Goal: Task Accomplishment & Management: Use online tool/utility

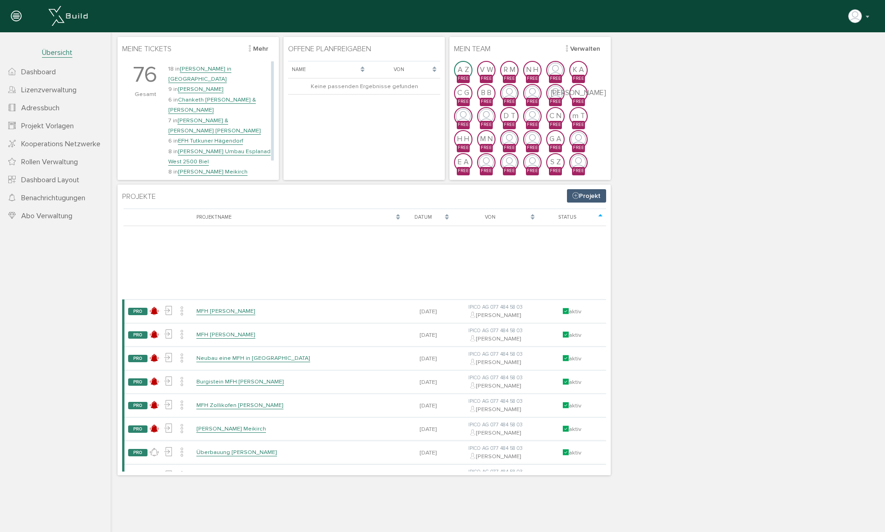
click at [209, 96] on link "Chanketh [PERSON_NAME] & [PERSON_NAME]" at bounding box center [212, 105] width 88 height 18
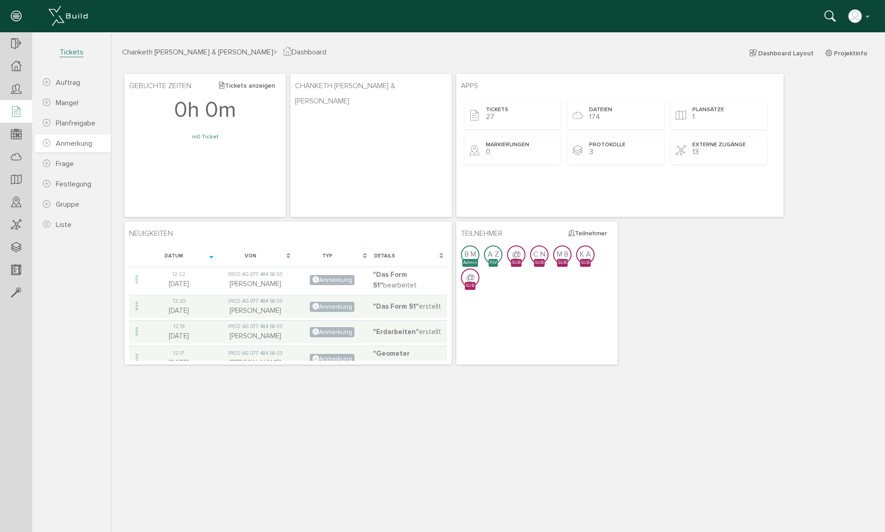
click at [71, 147] on span "Anmerkung" at bounding box center [74, 143] width 36 height 9
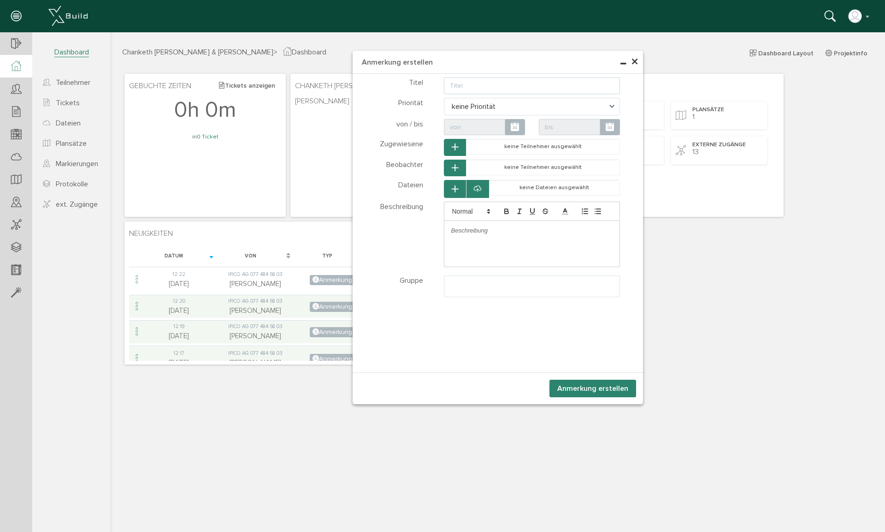
click at [464, 83] on input "text" at bounding box center [532, 85] width 177 height 17
type input "Strassenprotokoll"
click at [614, 107] on span at bounding box center [614, 107] width 11 height 18
select select "high"
click at [453, 186] on icon "button" at bounding box center [455, 189] width 6 height 8
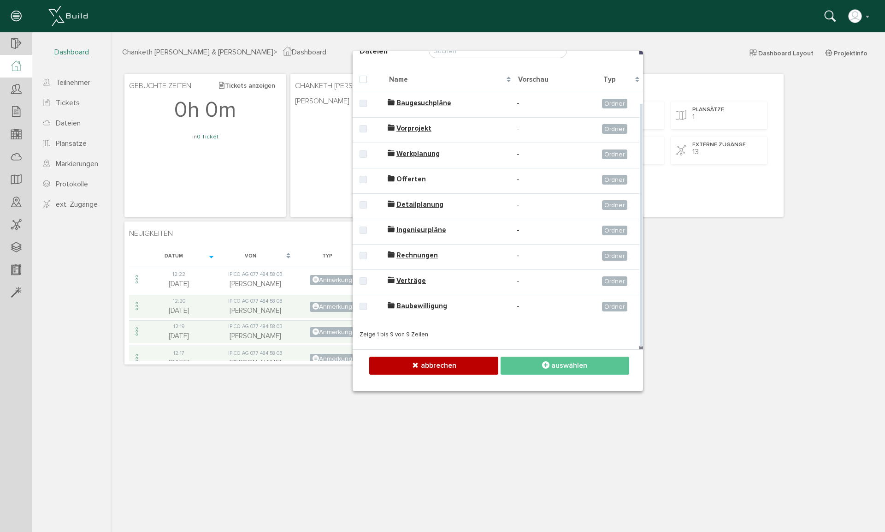
click at [448, 352] on span "abbrechen" at bounding box center [439, 365] width 36 height 9
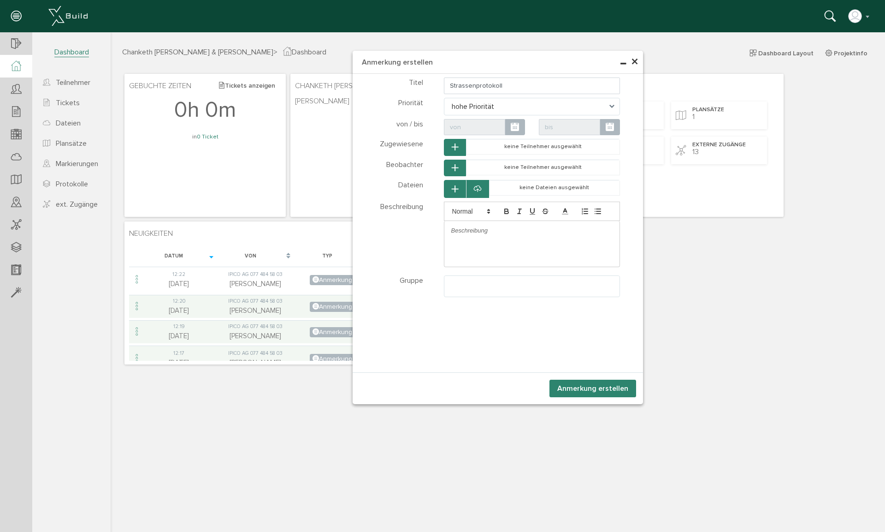
click at [636, 62] on span "×" at bounding box center [634, 62] width 7 height 18
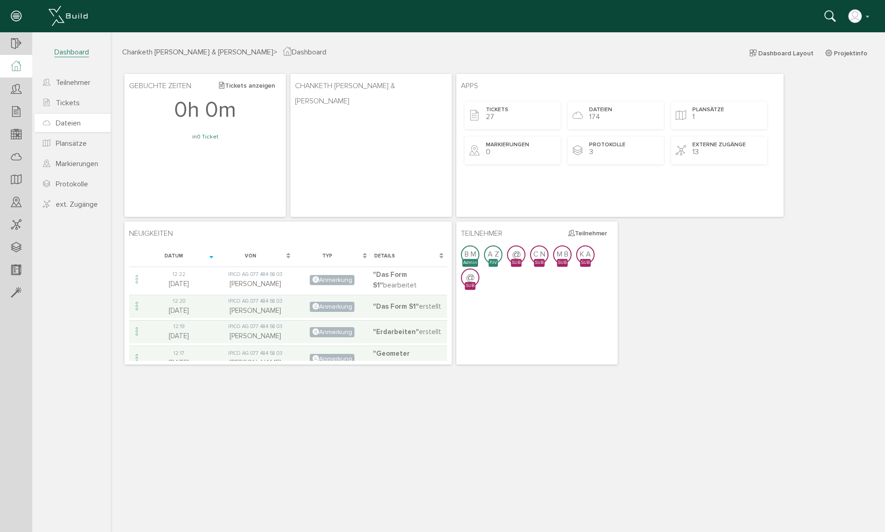
click at [75, 124] on span "Dateien" at bounding box center [68, 122] width 25 height 9
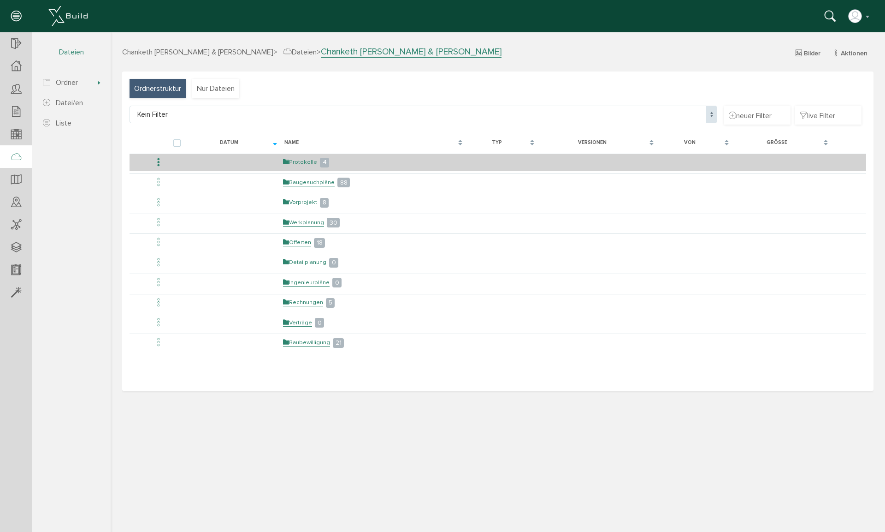
click at [291, 161] on link "Protokolle" at bounding box center [300, 162] width 34 height 8
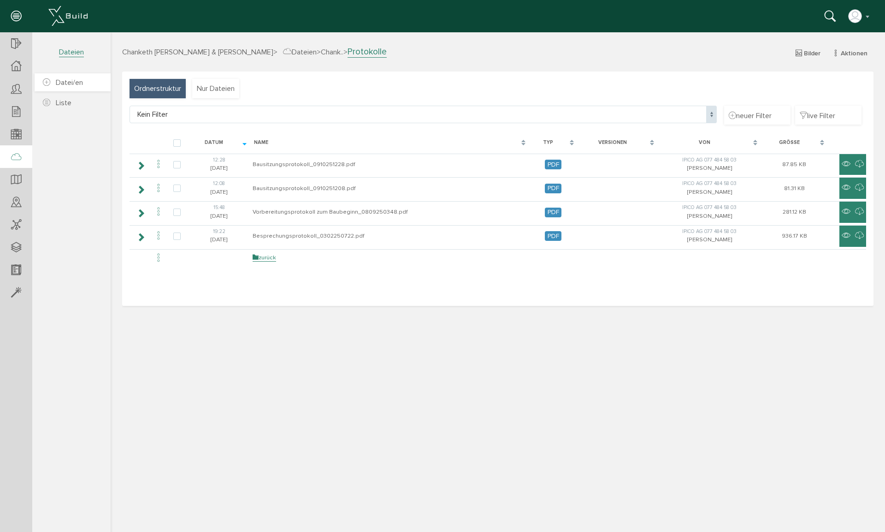
click at [69, 84] on span "Datei/en" at bounding box center [69, 82] width 27 height 9
select select
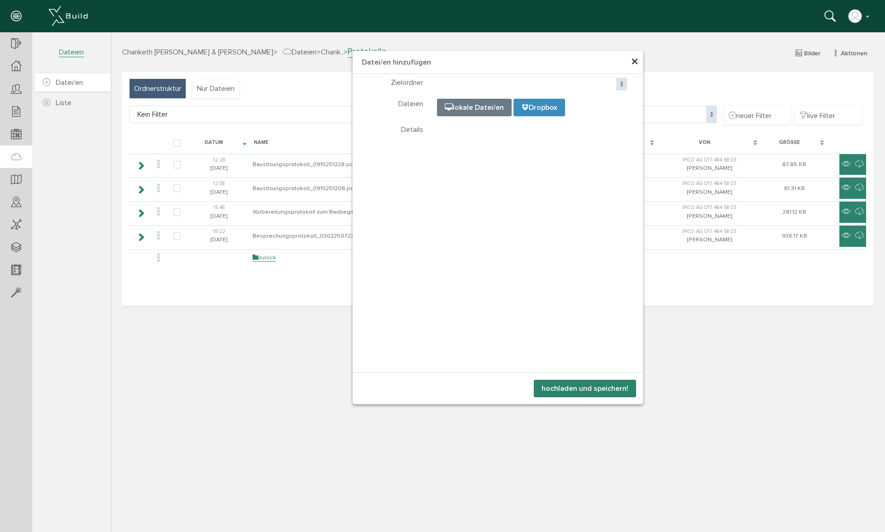
select select
click at [637, 65] on span "×" at bounding box center [634, 62] width 7 height 18
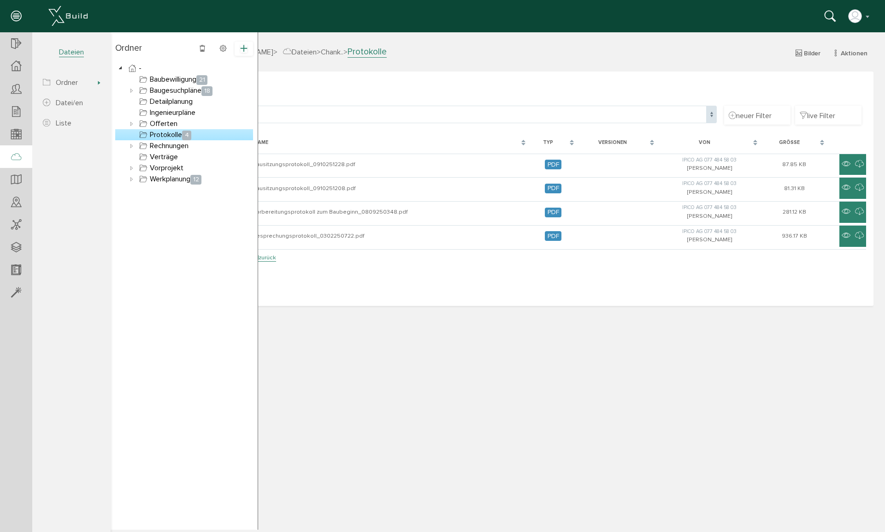
click at [244, 48] on icon at bounding box center [244, 49] width 6 height 8
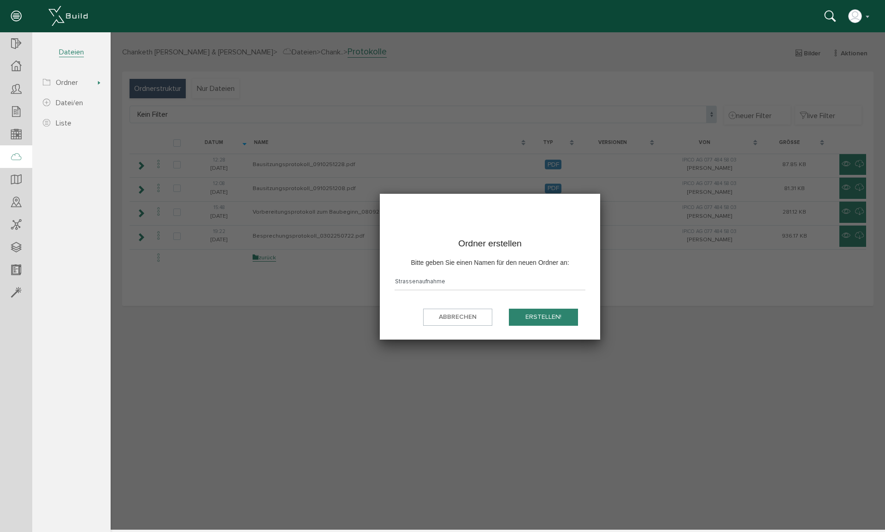
click at [537, 315] on button "erstellen!" at bounding box center [543, 316] width 69 height 17
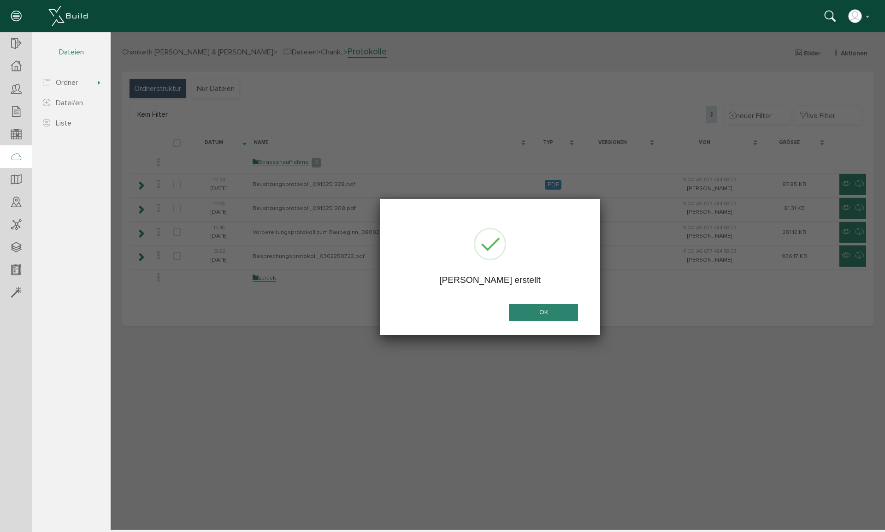
click at [548, 312] on button "OK" at bounding box center [543, 312] width 69 height 17
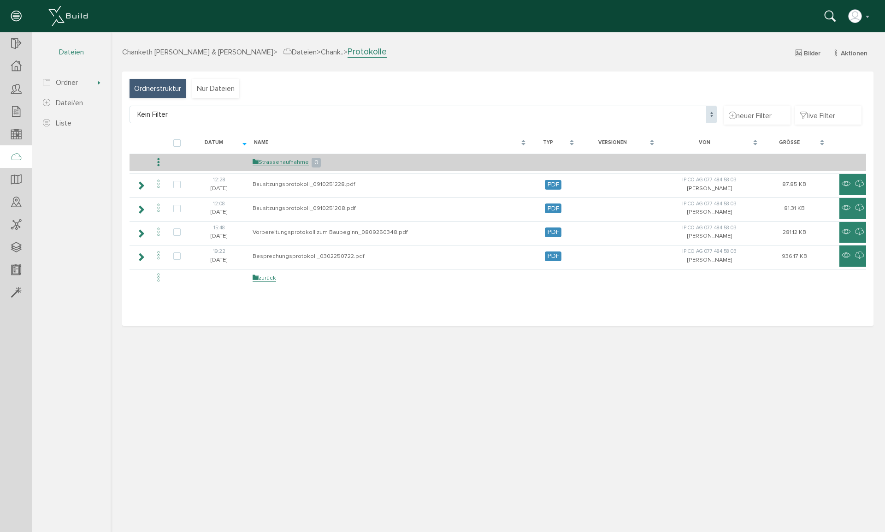
click at [158, 162] on icon at bounding box center [158, 162] width 11 height 12
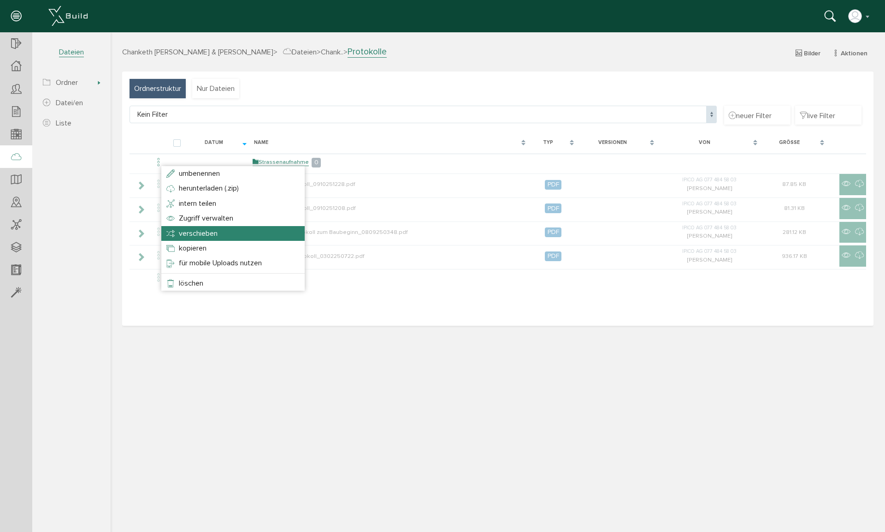
click at [192, 235] on span "verschieben" at bounding box center [198, 233] width 39 height 9
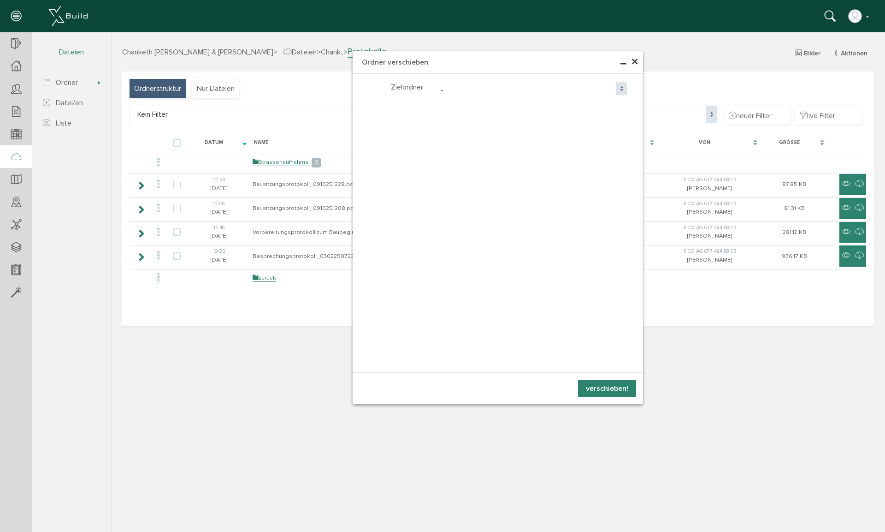
click at [621, 89] on span at bounding box center [621, 88] width 11 height 13
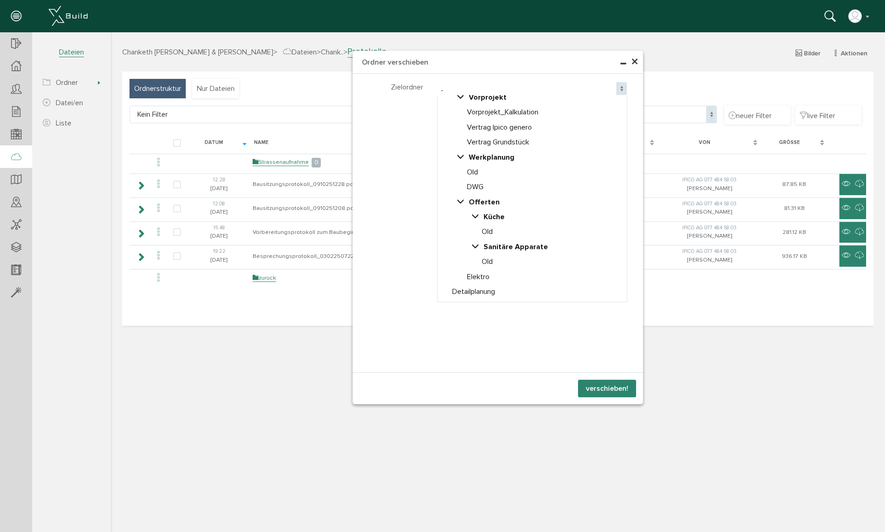
scroll to position [162, 0]
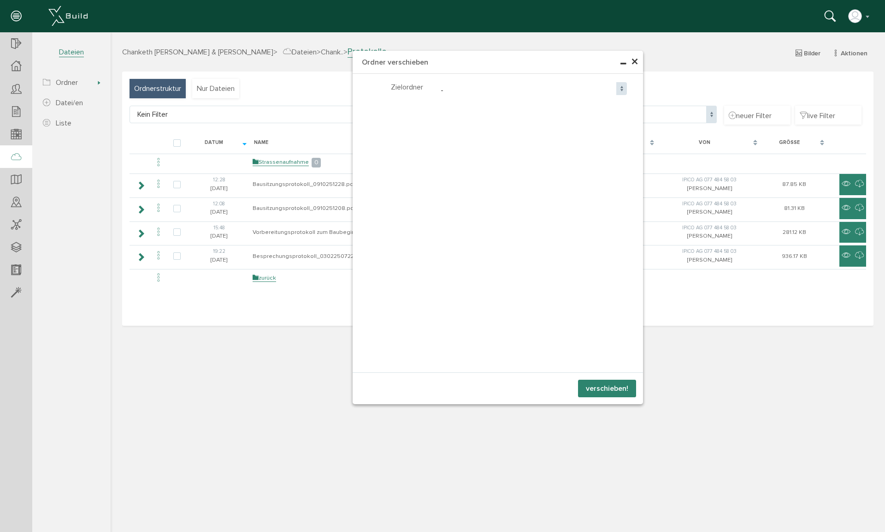
click at [635, 65] on span "×" at bounding box center [634, 62] width 7 height 18
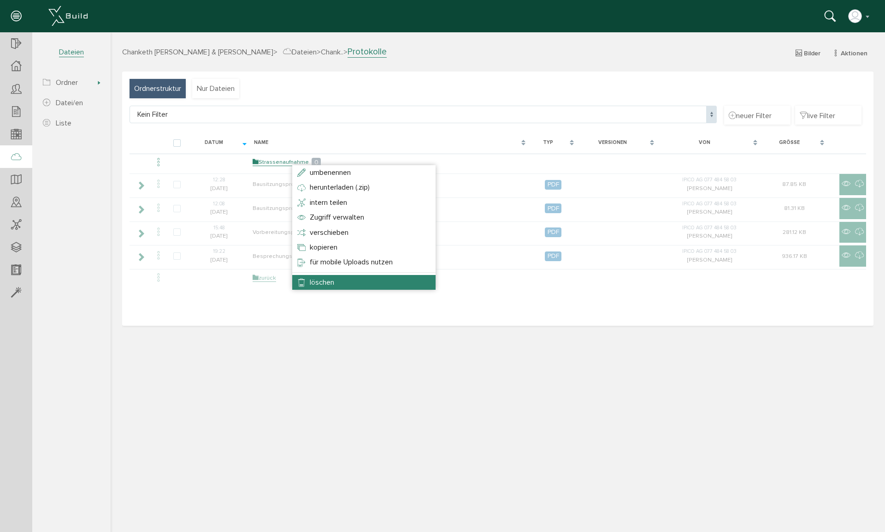
click at [309, 278] on li "löschen" at bounding box center [363, 282] width 143 height 15
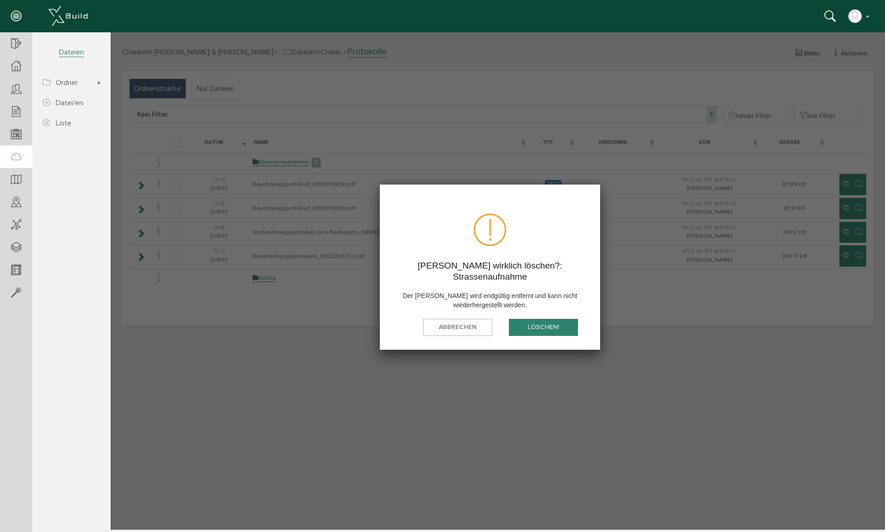
click at [547, 327] on button "löschen!" at bounding box center [543, 327] width 69 height 17
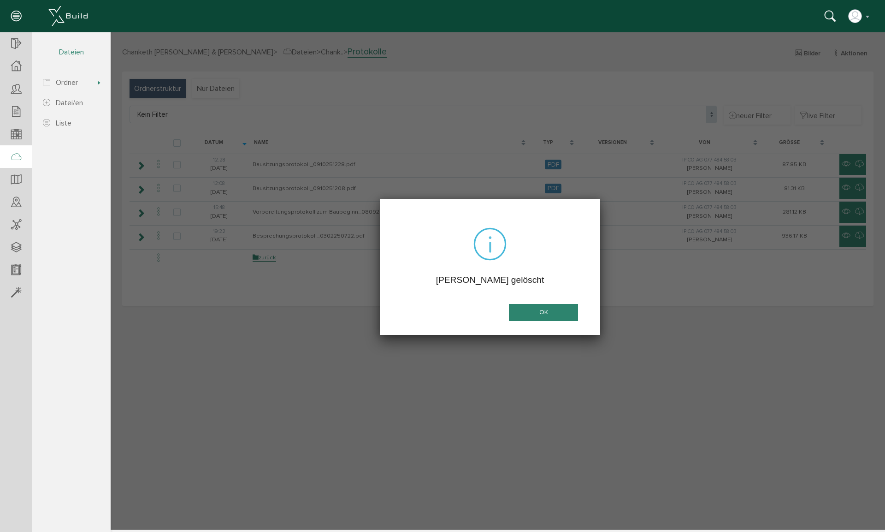
click at [540, 315] on button "OK" at bounding box center [543, 312] width 69 height 17
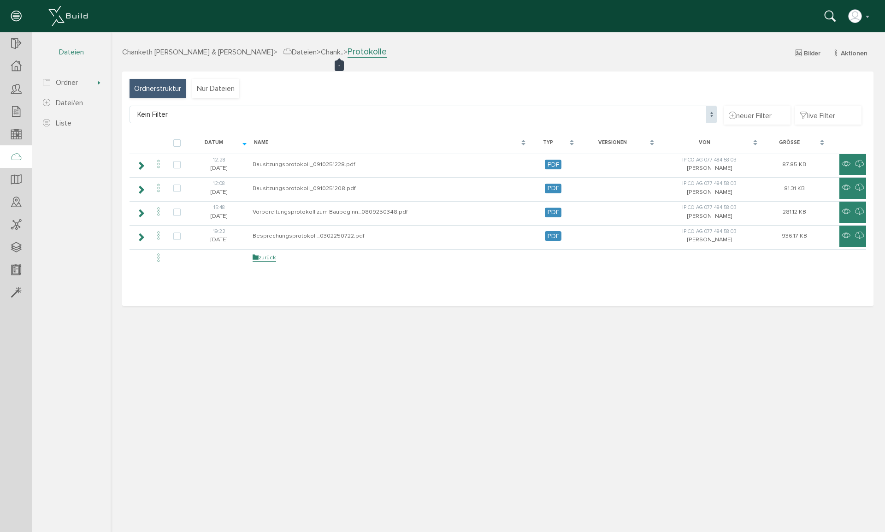
click at [331, 52] on span "Chank.." at bounding box center [332, 51] width 23 height 9
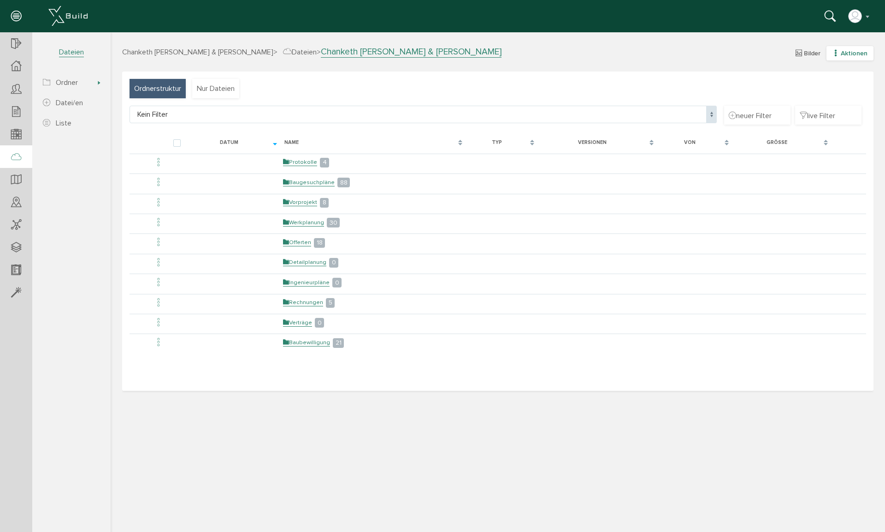
click at [663, 51] on icon "button" at bounding box center [836, 53] width 6 height 8
click at [663, 98] on link "neuer Ordner" at bounding box center [843, 98] width 73 height 14
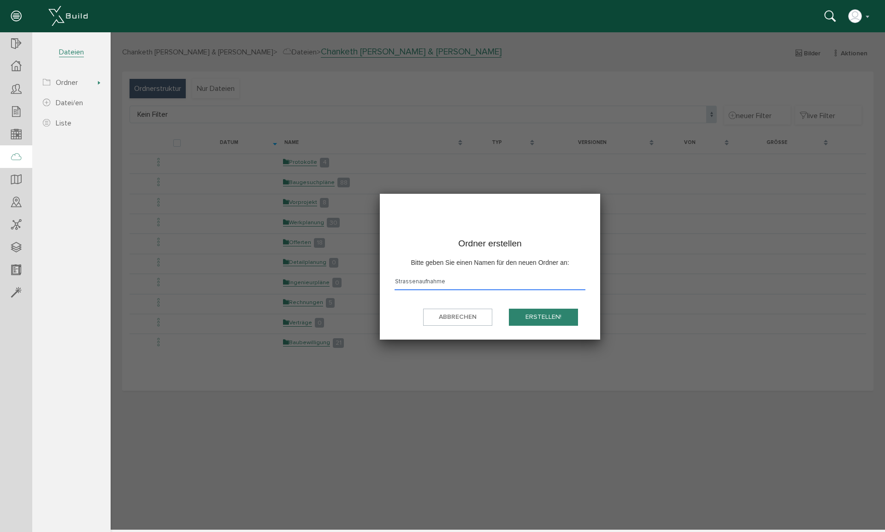
type input "Strassenaufnahme"
click at [549, 313] on button "erstellen!" at bounding box center [543, 316] width 69 height 17
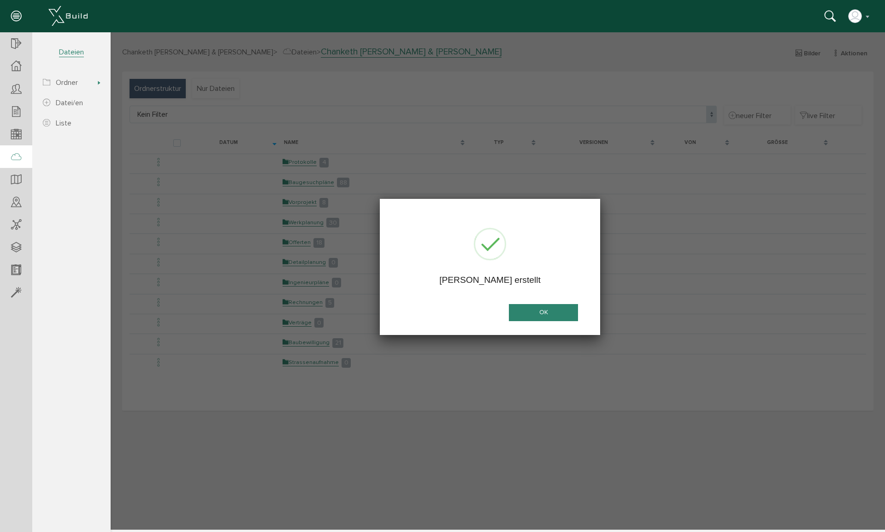
click at [322, 352] on div at bounding box center [498, 280] width 775 height 497
click at [531, 311] on button "OK" at bounding box center [543, 312] width 69 height 17
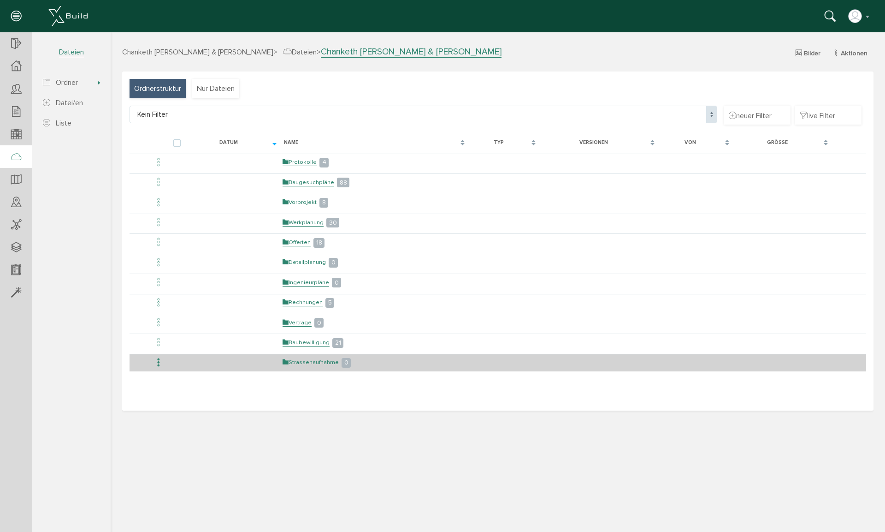
click at [307, 352] on link "Strassenaufnahme" at bounding box center [311, 362] width 56 height 8
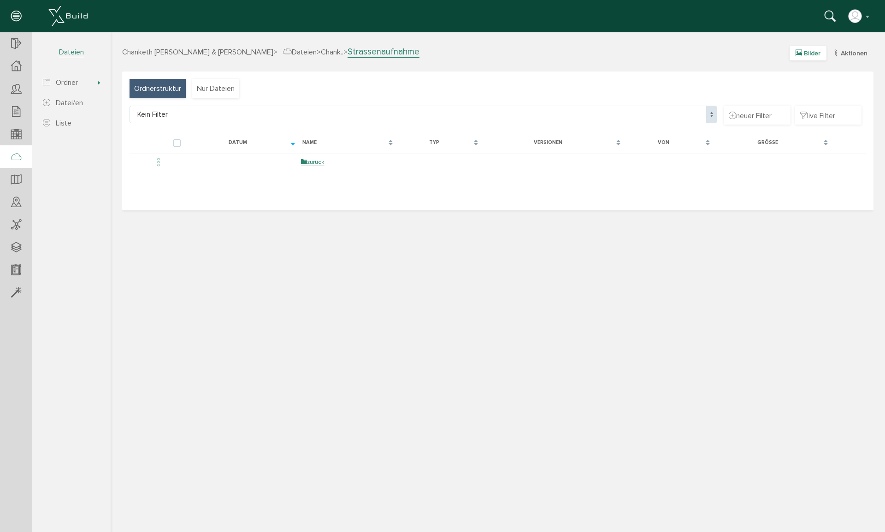
click at [663, 56] on span "Bilder" at bounding box center [812, 53] width 17 height 8
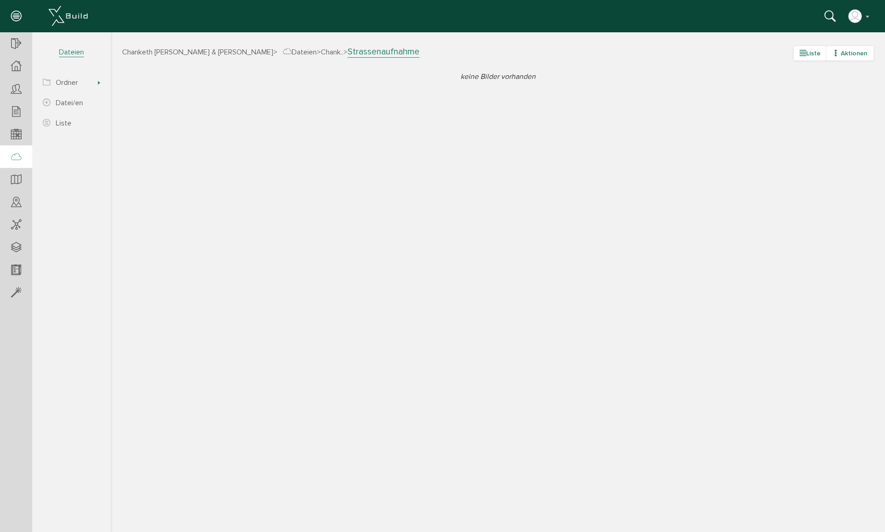
click at [663, 55] on icon "button" at bounding box center [836, 53] width 6 height 8
click at [663, 83] on link "neue Datei/en" at bounding box center [843, 84] width 73 height 14
select select "D-68e89f704dc1e4_12891740"
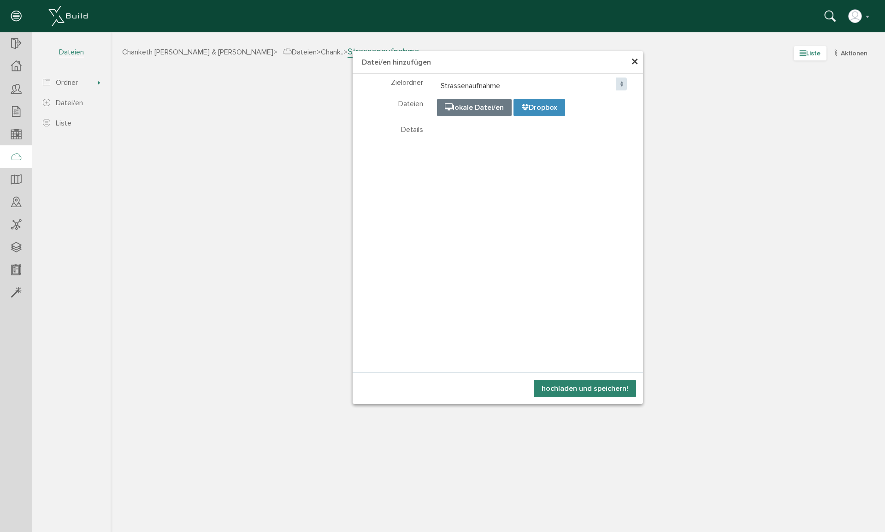
select select "D-68e89f704dc1e4_12891740"
click at [471, 106] on input "file" at bounding box center [668, 145] width 461 height 92
type input "C:\fakepath\IMG_1622.jpeg"
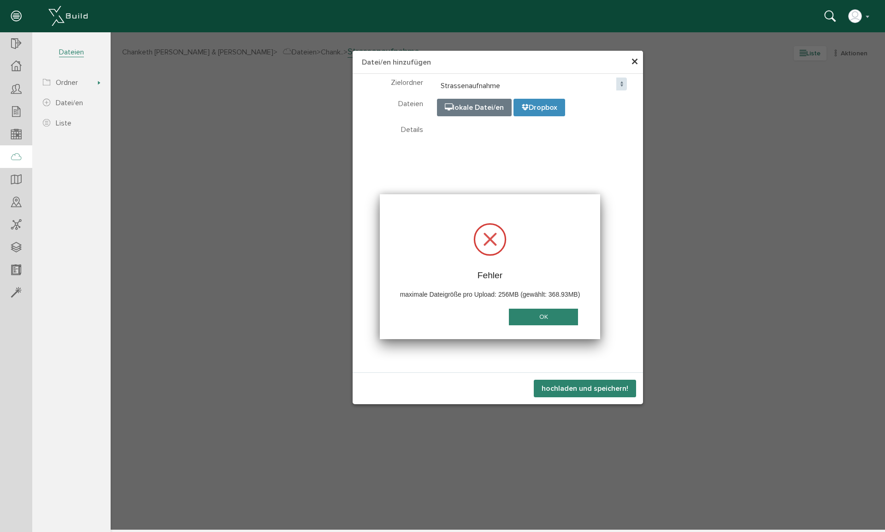
click at [548, 312] on button "OK" at bounding box center [543, 316] width 69 height 17
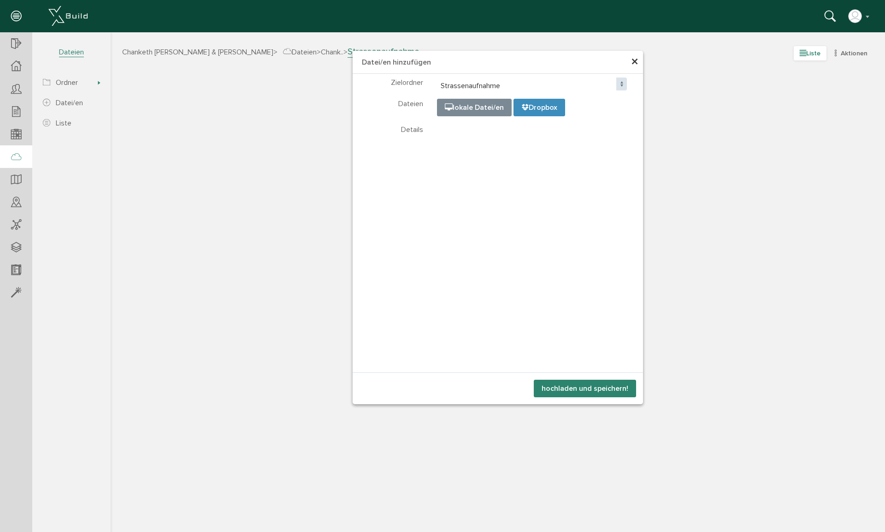
click at [485, 112] on input "file" at bounding box center [668, 145] width 461 height 92
type input "C:\fakepath\IMG_1622.jpeg"
